Goal: Task Accomplishment & Management: Manage account settings

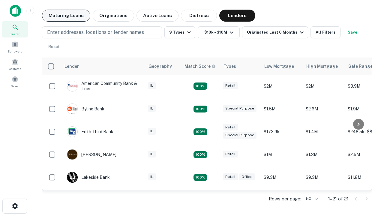
click at [66, 16] on button "Maturing Loans" at bounding box center [66, 16] width 48 height 12
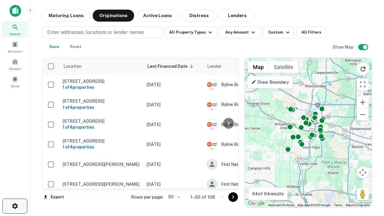
click at [15, 206] on icon "button" at bounding box center [14, 206] width 7 height 7
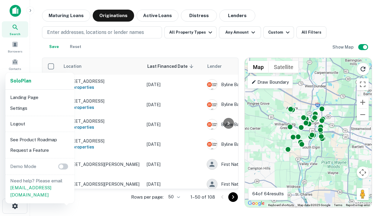
click at [40, 124] on li "Logout" at bounding box center [40, 124] width 64 height 11
